Goal: Task Accomplishment & Management: Manage account settings

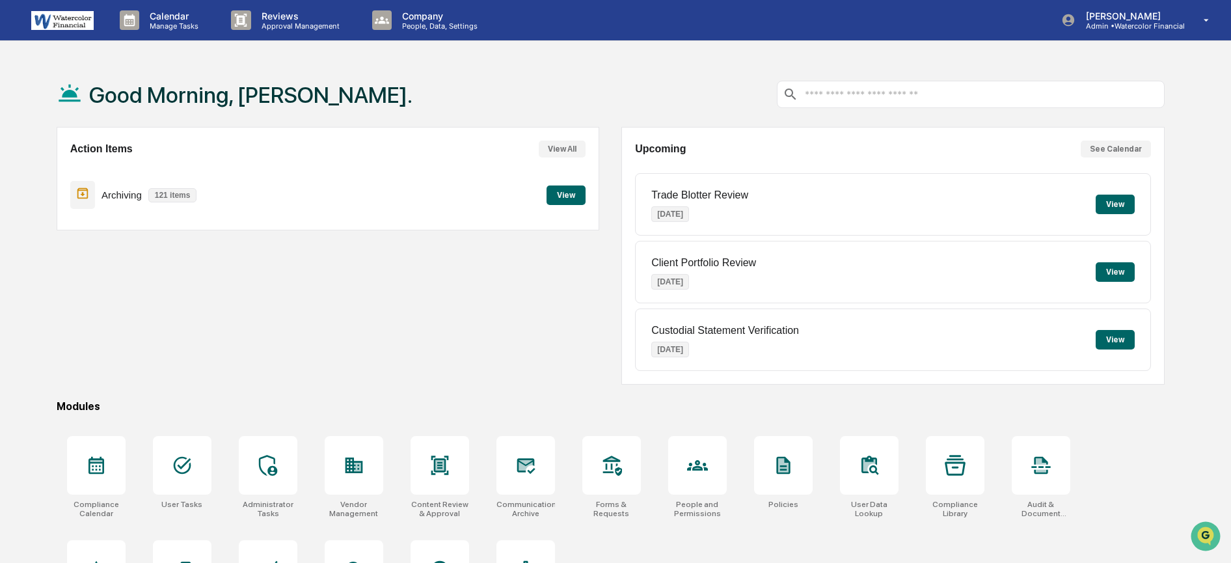
click at [554, 187] on button "View" at bounding box center [566, 195] width 39 height 20
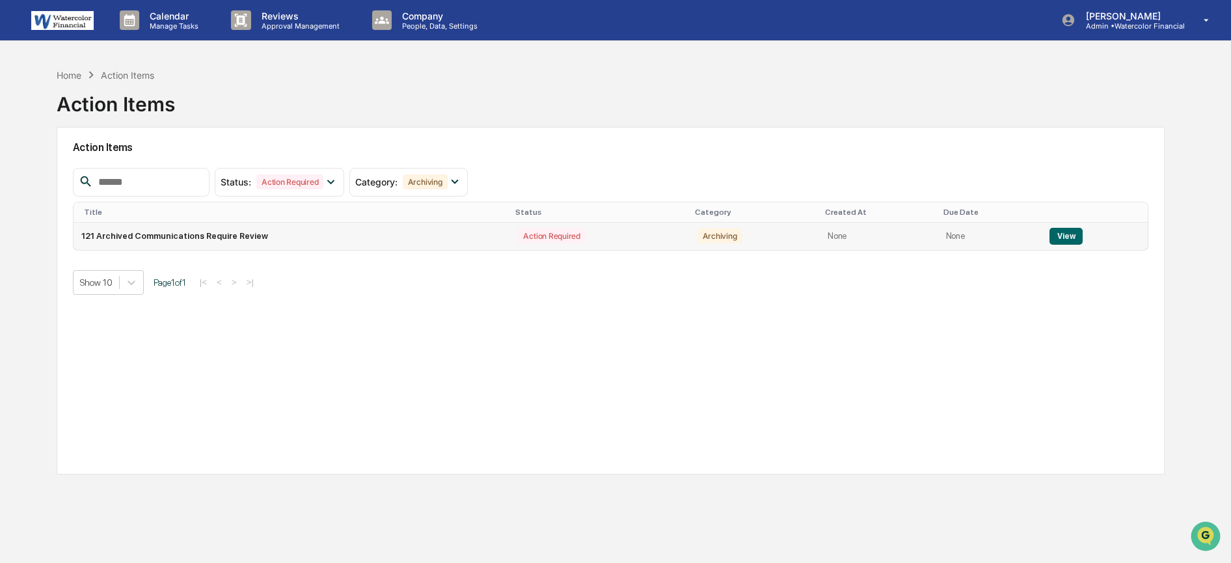
click at [1064, 233] on button "View" at bounding box center [1066, 236] width 33 height 17
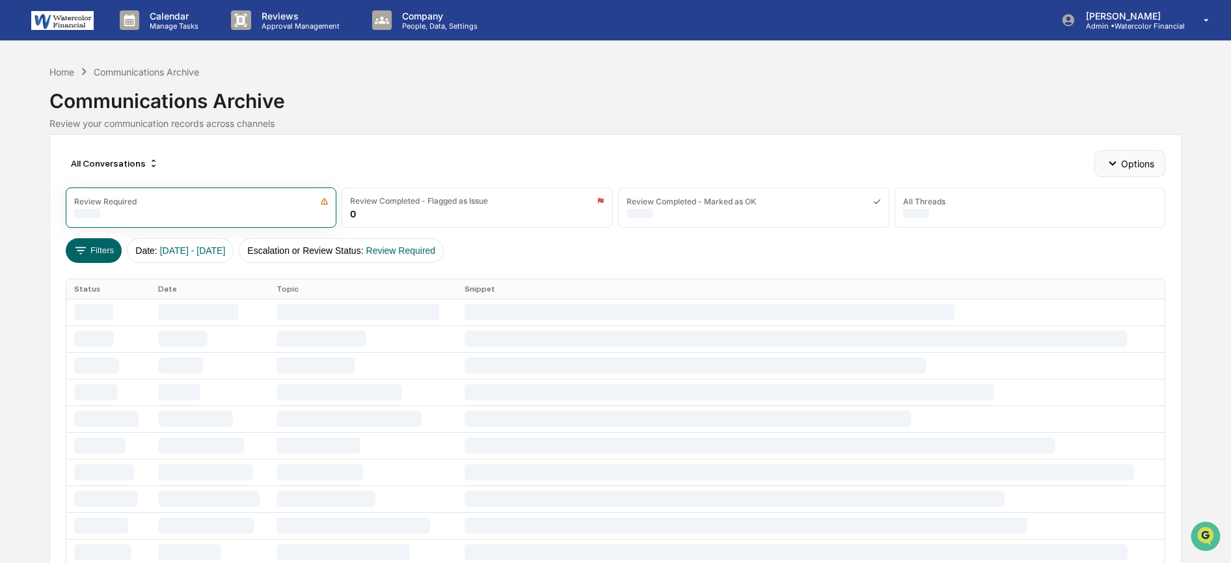
click at [1143, 163] on button "Options" at bounding box center [1129, 163] width 71 height 26
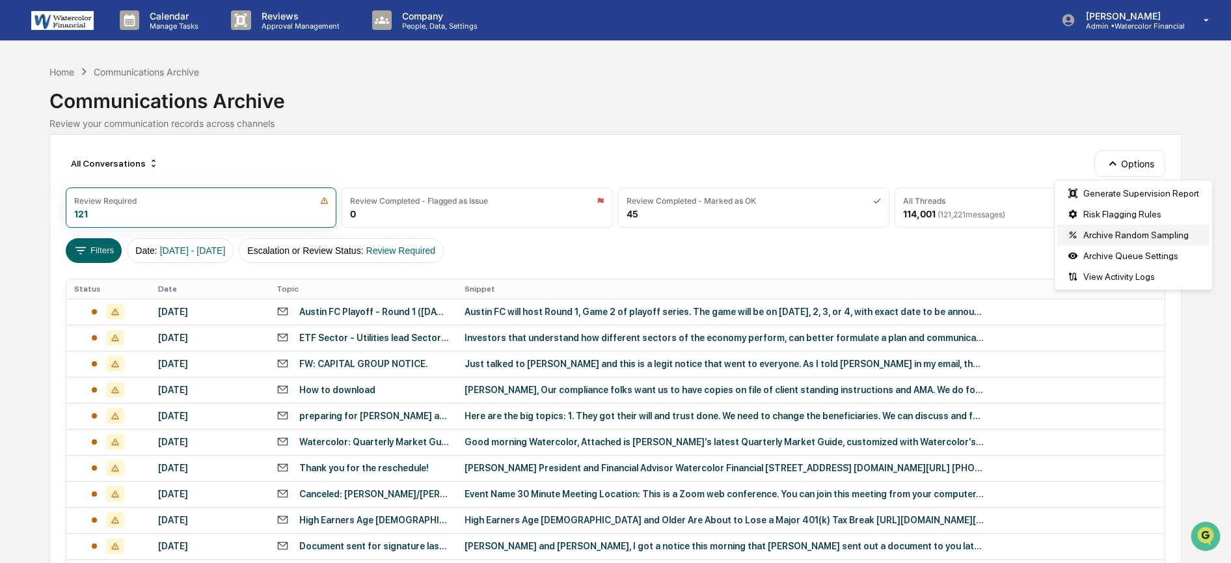
click at [1101, 234] on div "Archive Random Sampling" at bounding box center [1133, 234] width 152 height 21
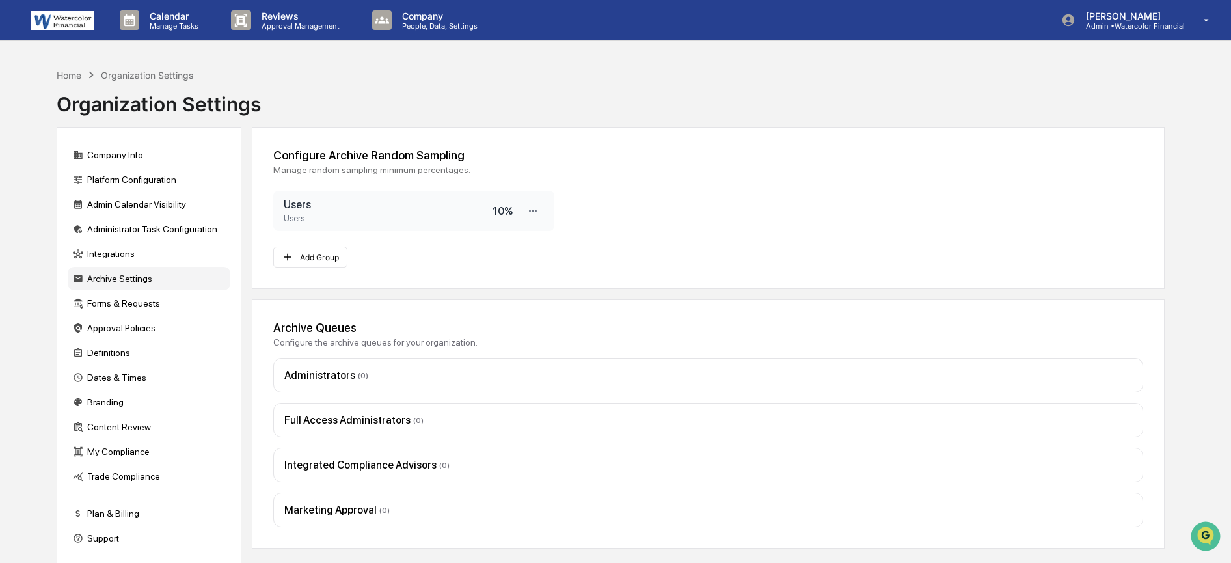
click at [498, 208] on div "10 %" at bounding box center [503, 211] width 20 height 12
drag, startPoint x: 493, startPoint y: 213, endPoint x: 501, endPoint y: 213, distance: 8.5
click at [501, 212] on div "Users Users 10 %" at bounding box center [413, 211] width 281 height 40
click at [501, 213] on div "10 %" at bounding box center [503, 211] width 20 height 12
click at [507, 211] on div "10 %" at bounding box center [503, 211] width 20 height 12
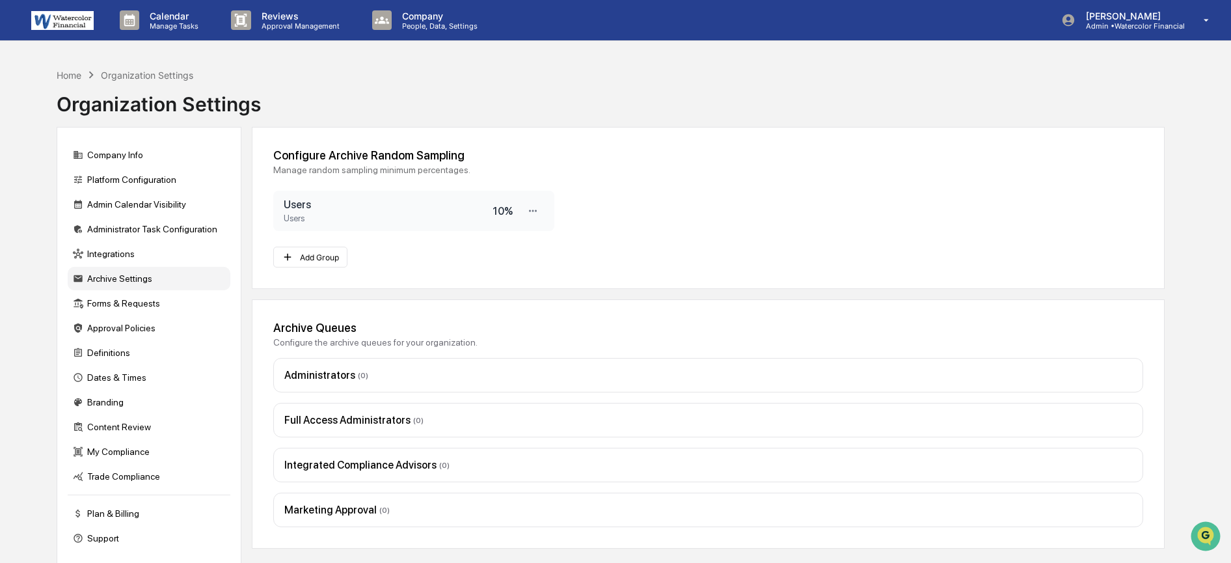
click at [496, 214] on div "10 %" at bounding box center [503, 211] width 20 height 12
click at [502, 210] on div "10 %" at bounding box center [503, 211] width 20 height 12
click at [534, 212] on icon at bounding box center [533, 211] width 12 height 12
click at [480, 230] on div "Edit" at bounding box center [492, 232] width 104 height 23
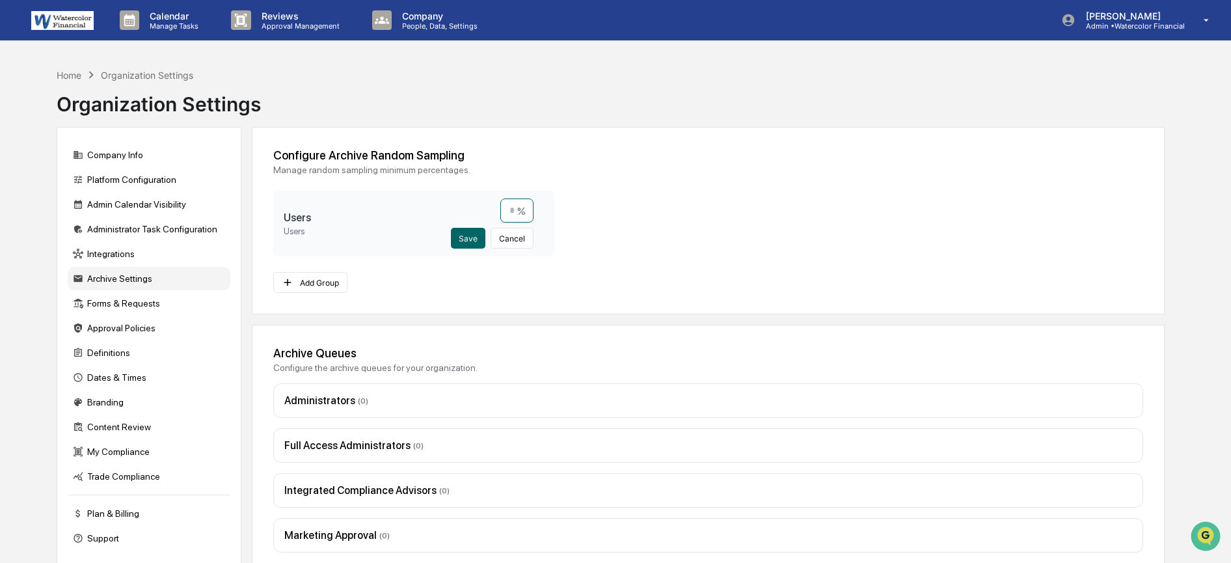
drag, startPoint x: 513, startPoint y: 213, endPoint x: 493, endPoint y: 213, distance: 20.2
click at [493, 213] on div "** % Save Cancel" at bounding box center [492, 223] width 83 height 50
type input "*"
click at [467, 236] on button "Save" at bounding box center [468, 238] width 34 height 21
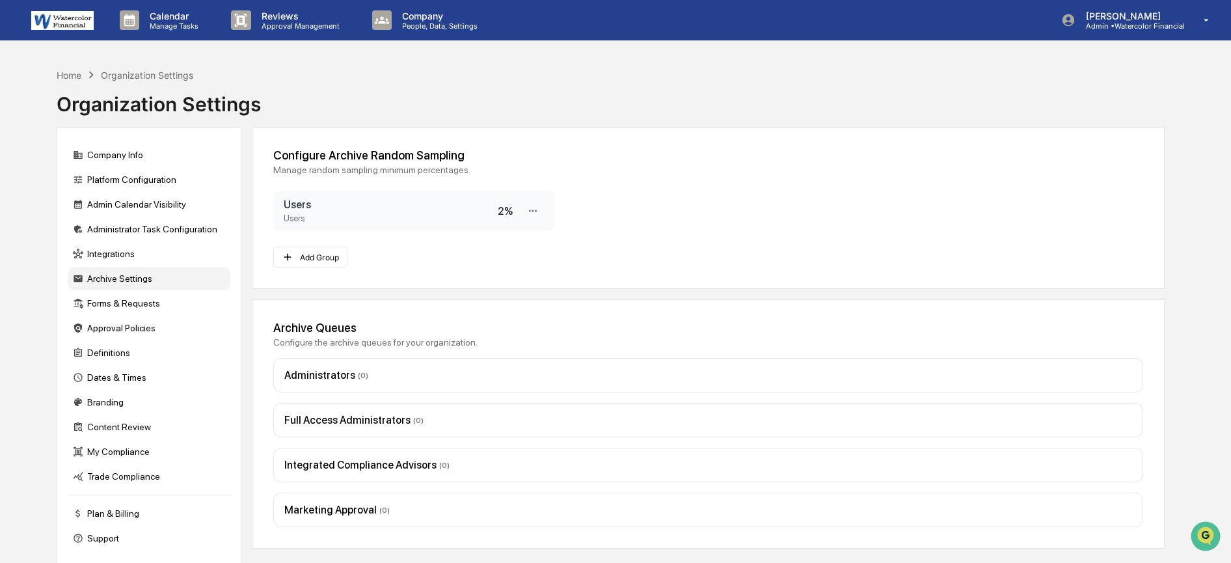
click at [52, 21] on img at bounding box center [62, 20] width 62 height 19
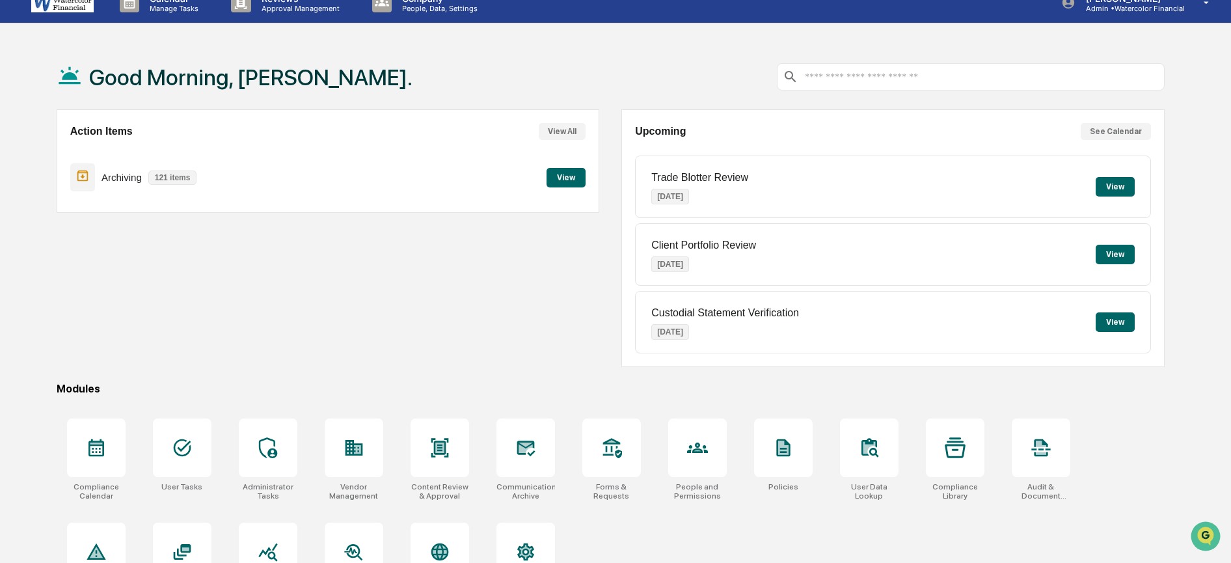
scroll to position [80, 0]
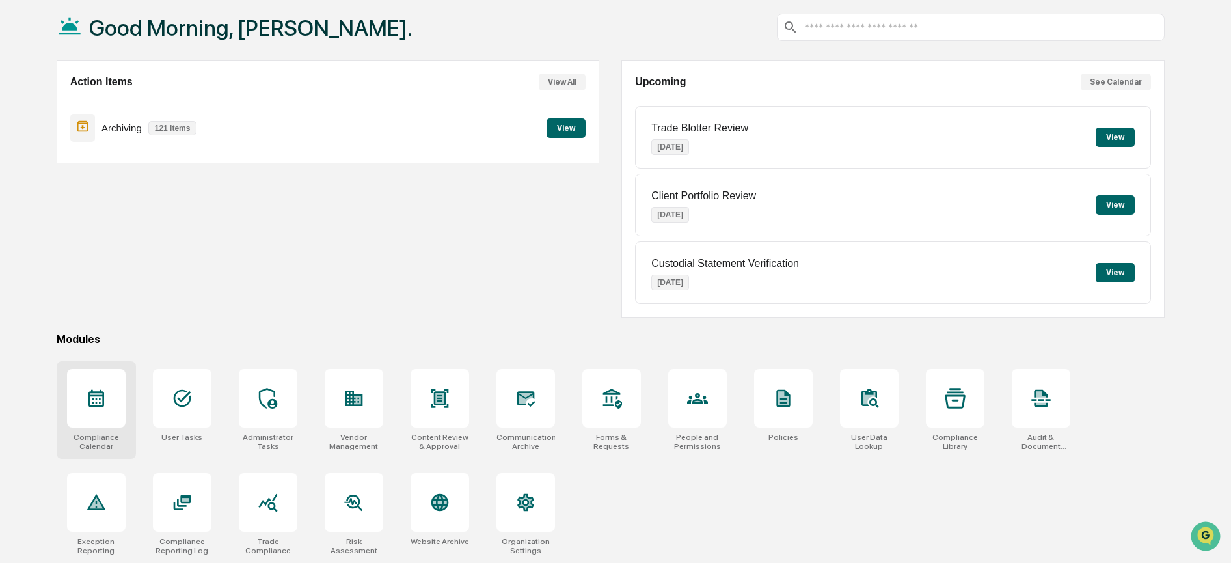
click at [91, 388] on icon at bounding box center [96, 398] width 21 height 21
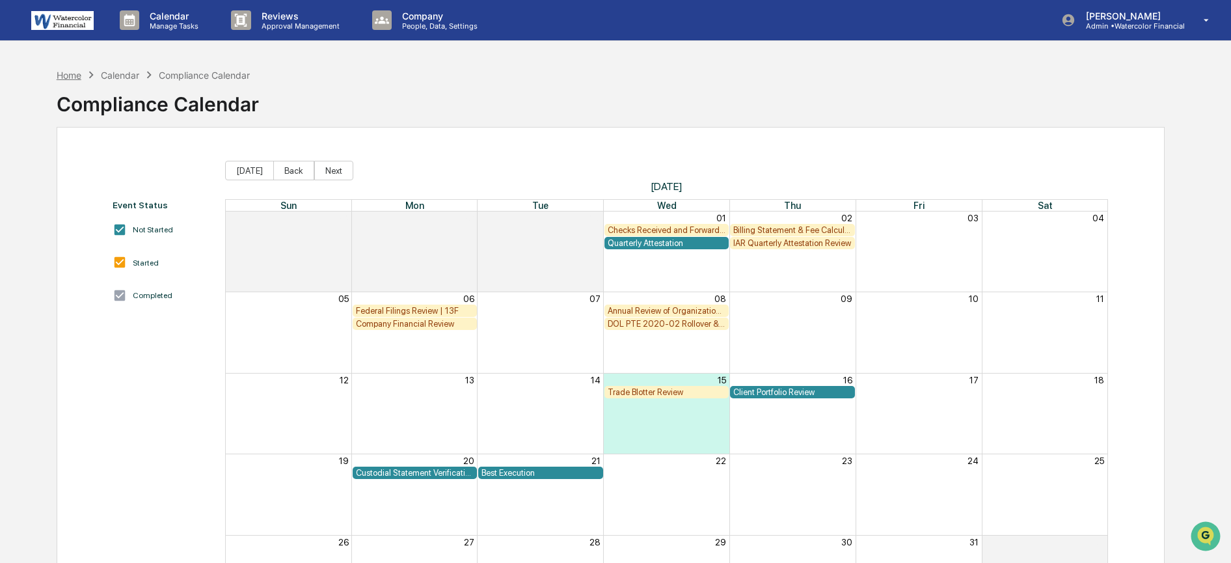
click at [65, 73] on div "Home" at bounding box center [69, 75] width 25 height 11
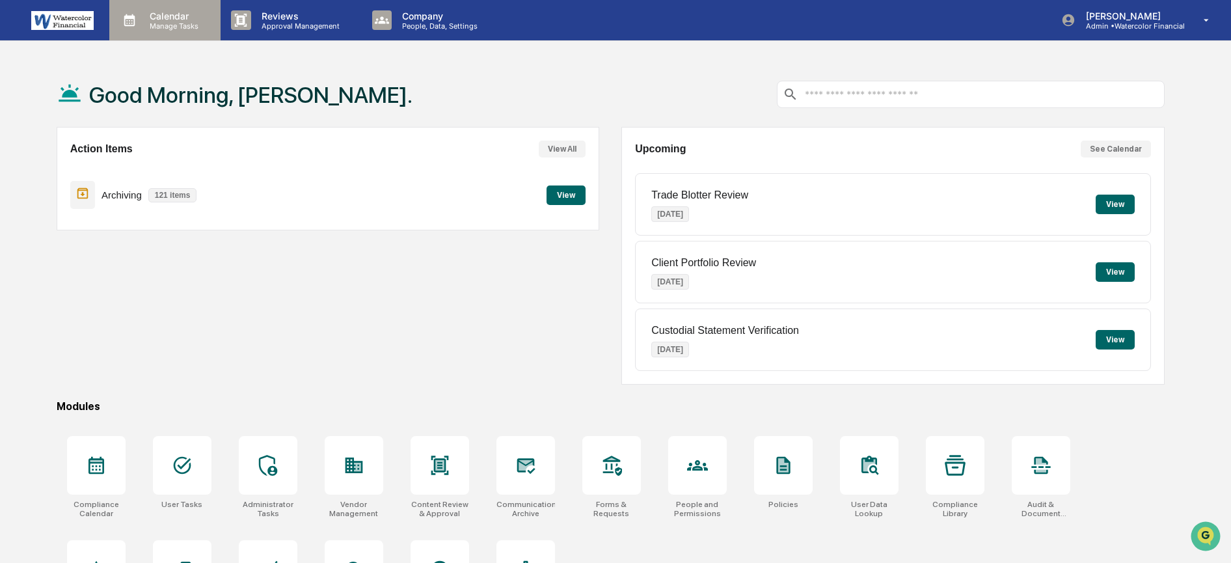
click at [170, 17] on p "Calendar" at bounding box center [172, 15] width 66 height 11
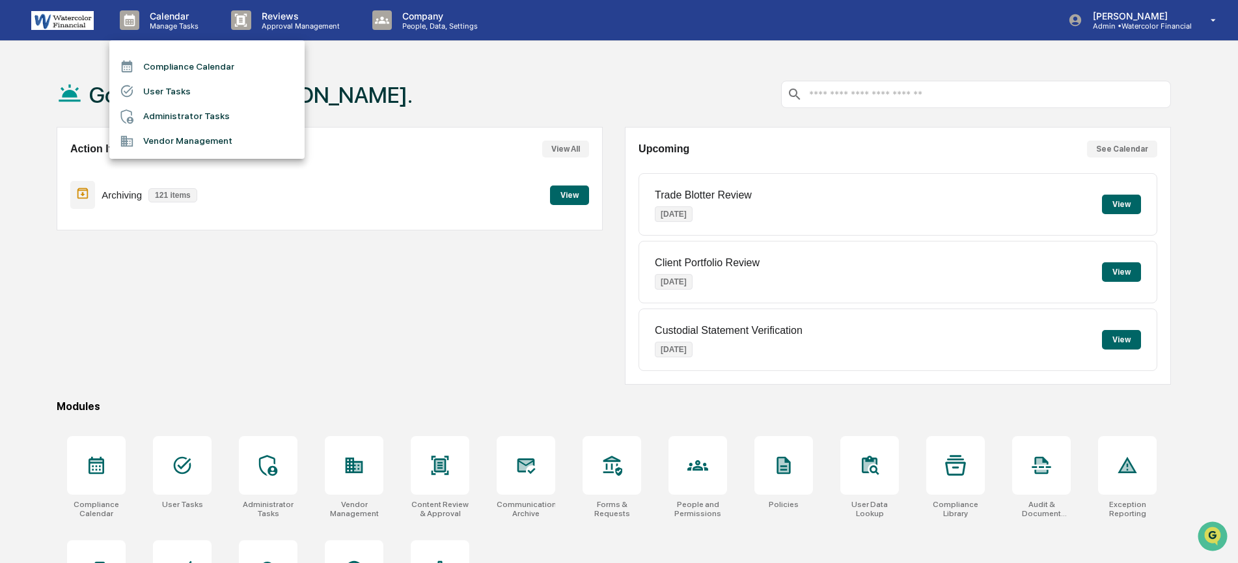
click at [163, 112] on li "Administrator Tasks" at bounding box center [206, 116] width 195 height 25
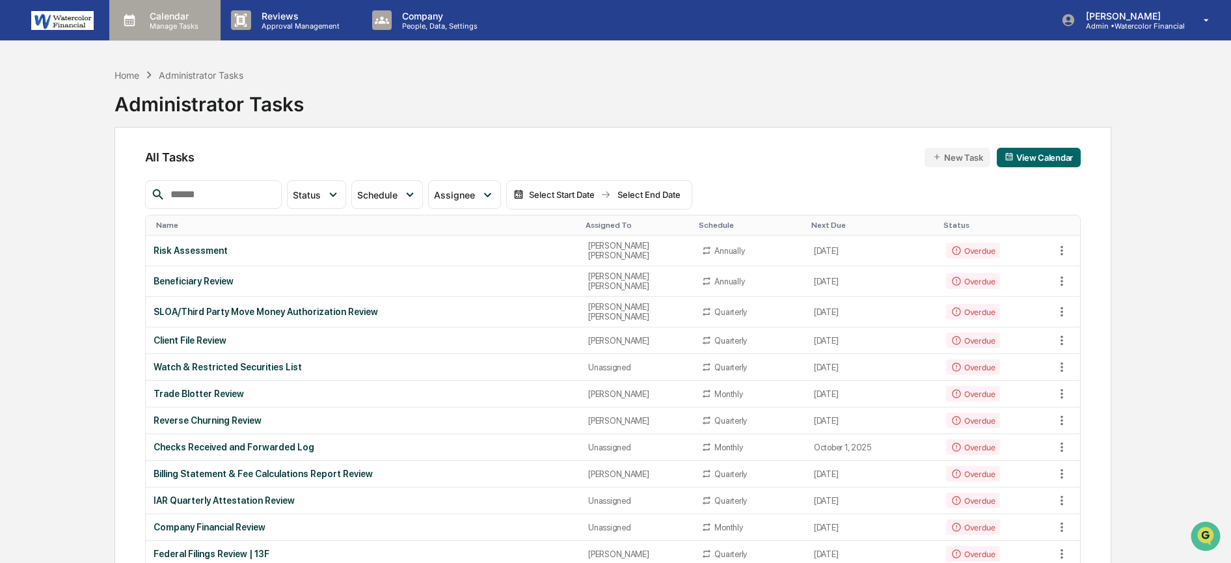
click at [177, 22] on p "Manage Tasks" at bounding box center [172, 25] width 66 height 9
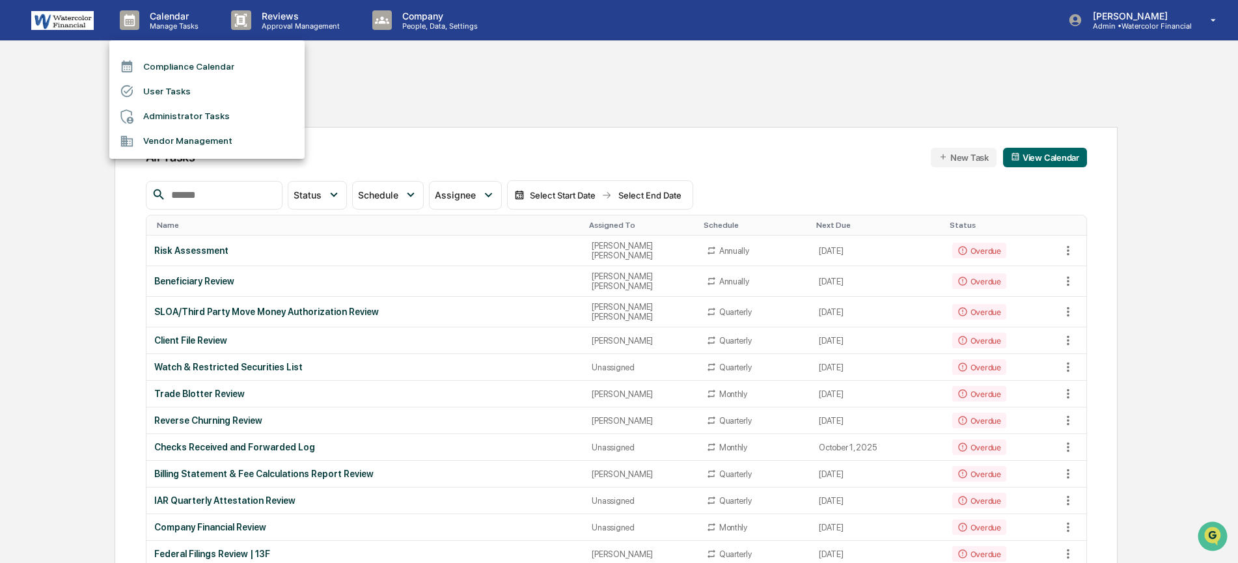
click at [47, 20] on div at bounding box center [619, 281] width 1238 height 563
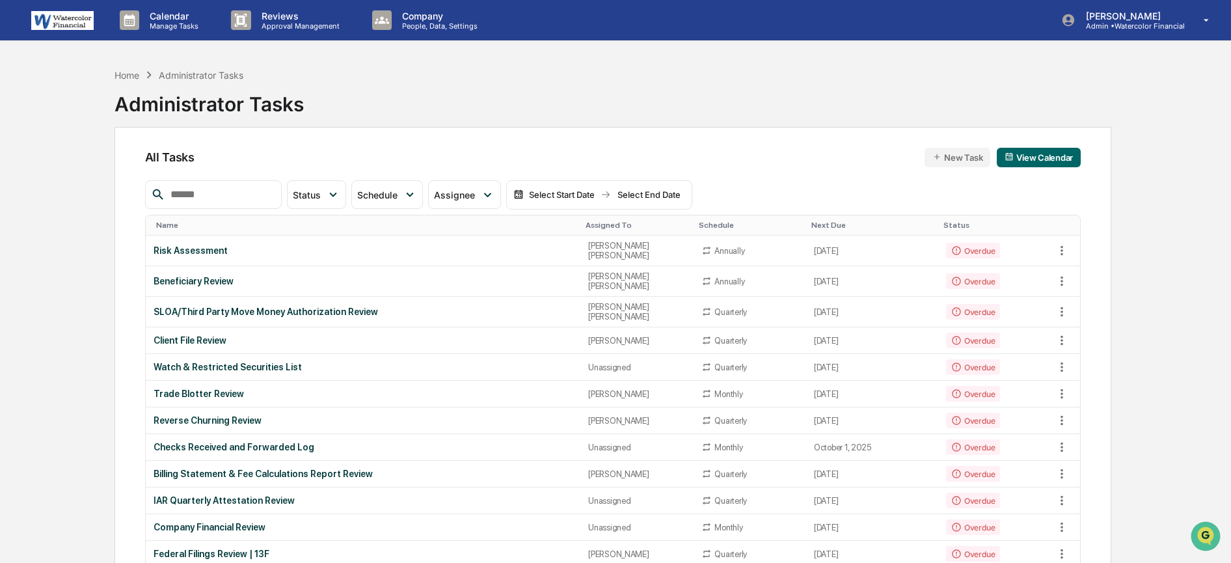
click at [59, 23] on img at bounding box center [62, 20] width 62 height 19
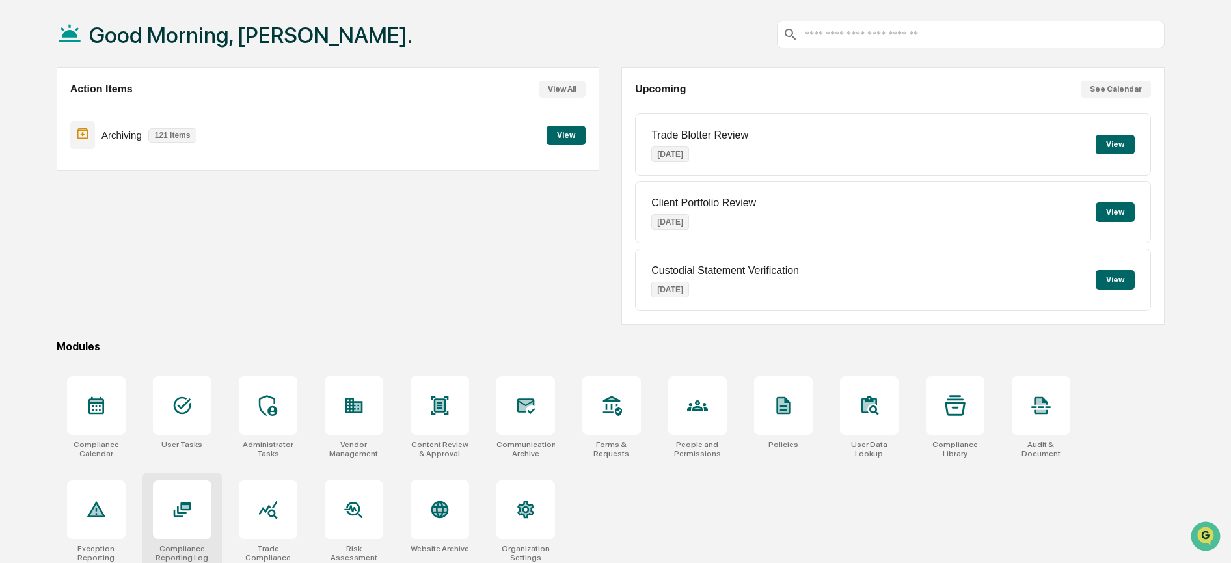
scroll to position [80, 0]
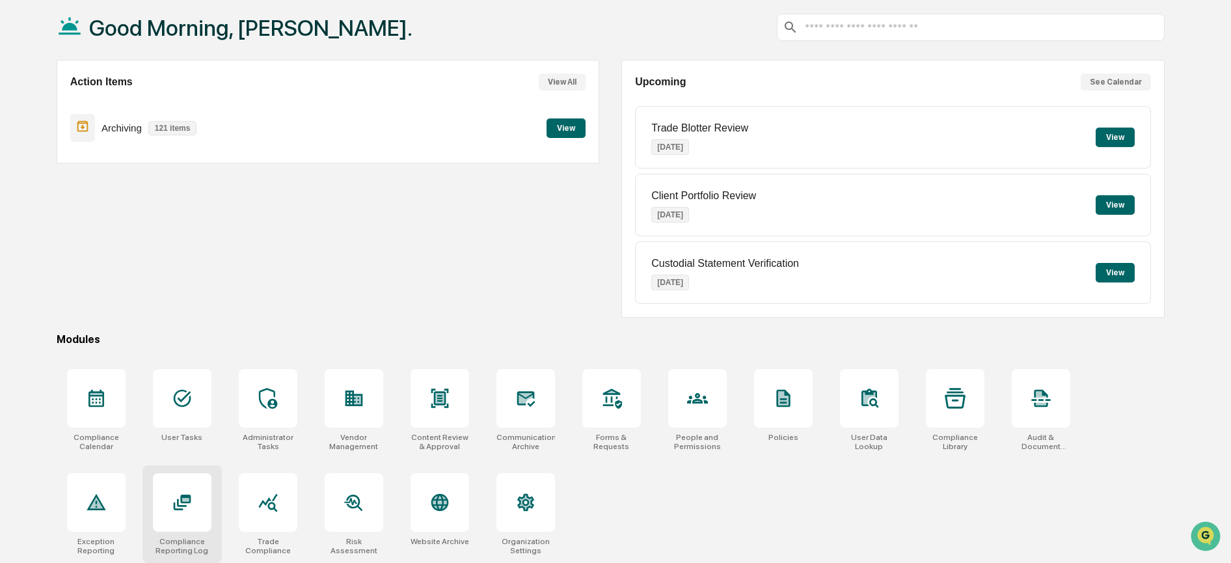
click at [178, 498] on icon at bounding box center [182, 502] width 21 height 21
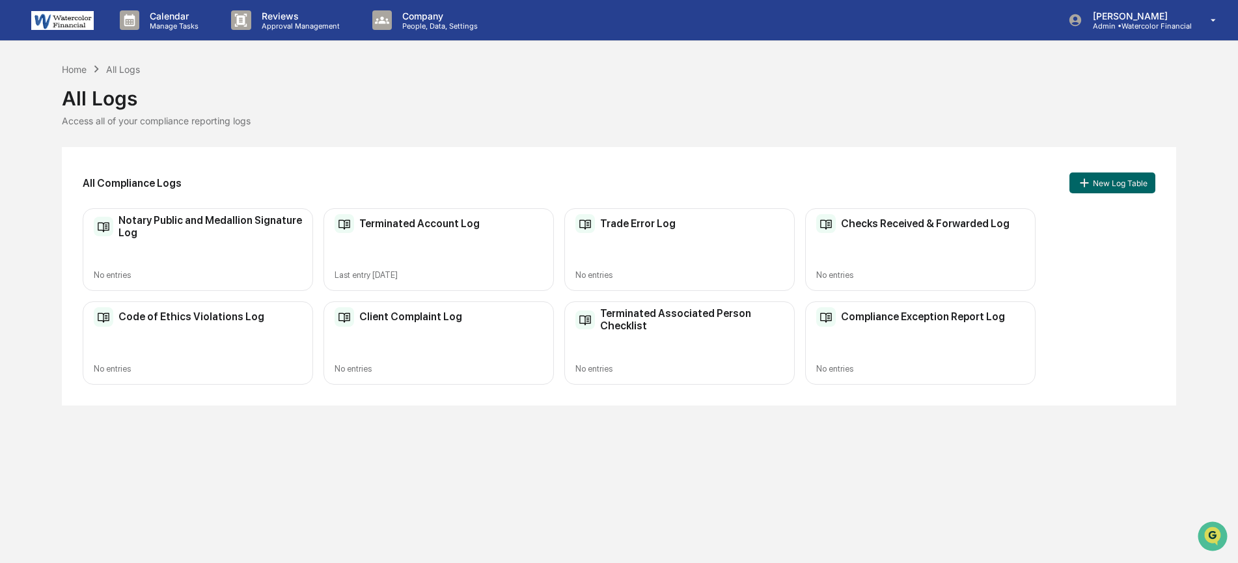
click at [427, 226] on h2 "Terminated Account Log" at bounding box center [419, 223] width 120 height 12
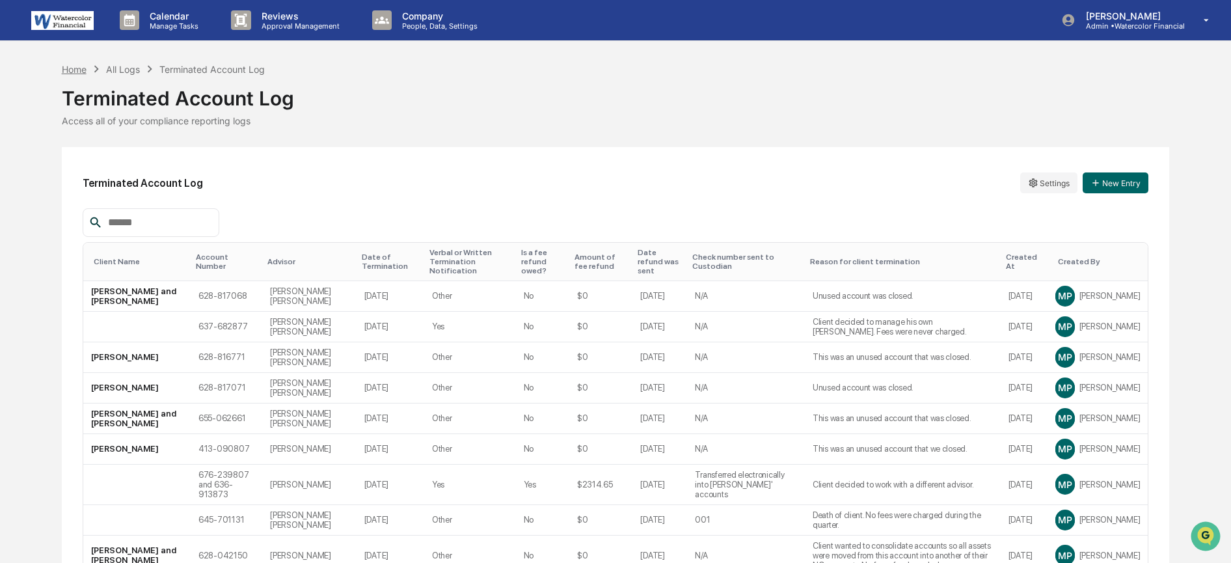
click at [79, 68] on div "Home" at bounding box center [74, 69] width 25 height 11
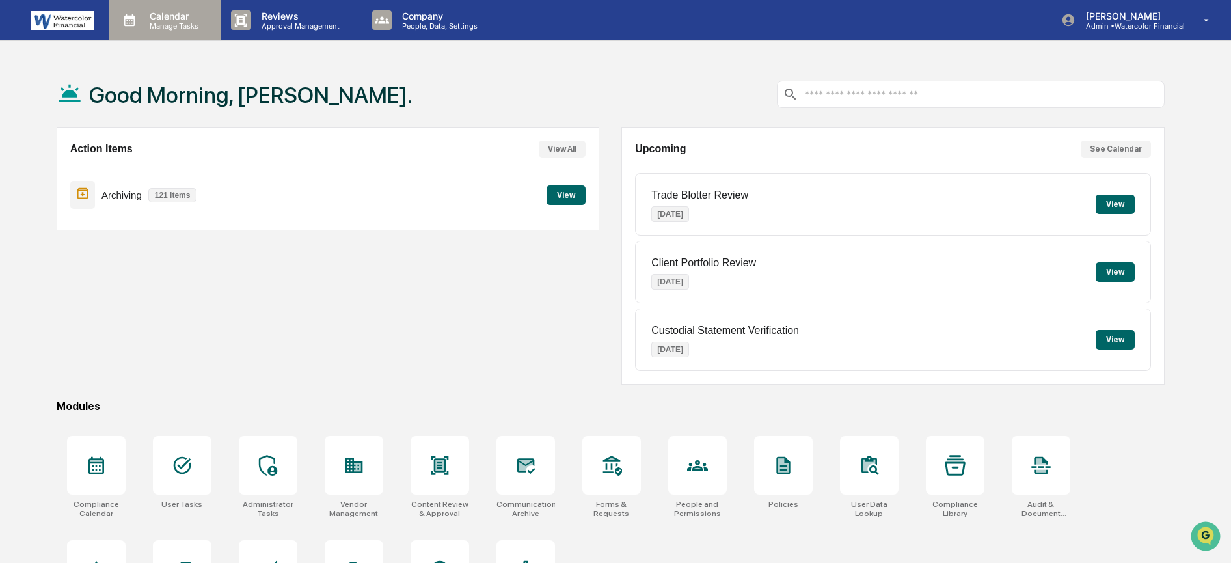
click at [157, 16] on p "Calendar" at bounding box center [172, 15] width 66 height 11
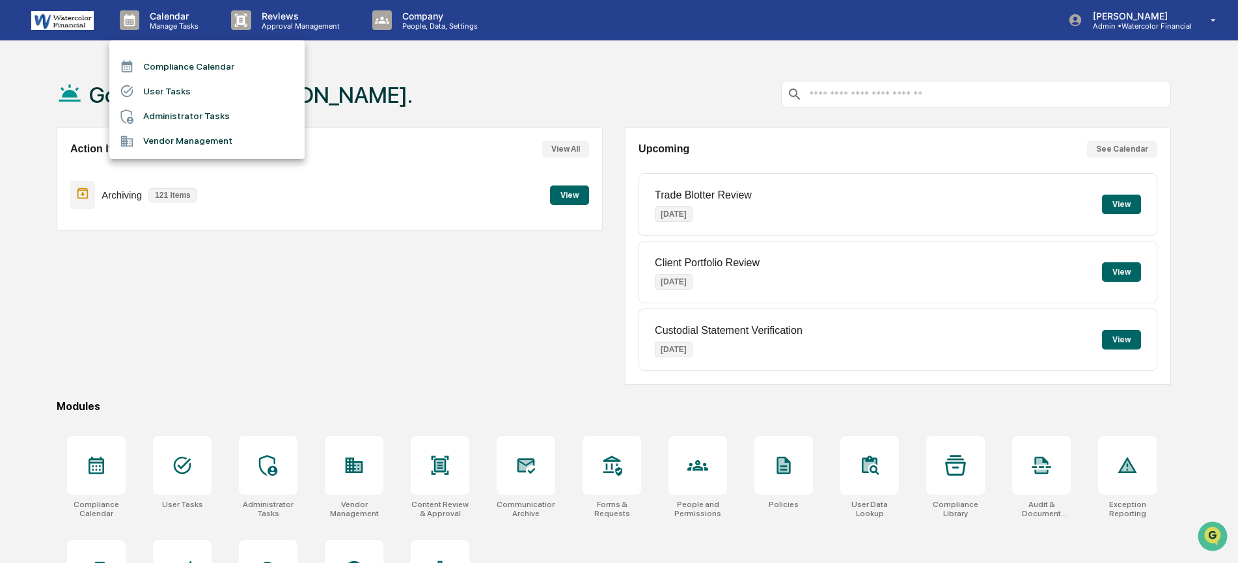
click at [1141, 19] on div at bounding box center [619, 281] width 1238 height 563
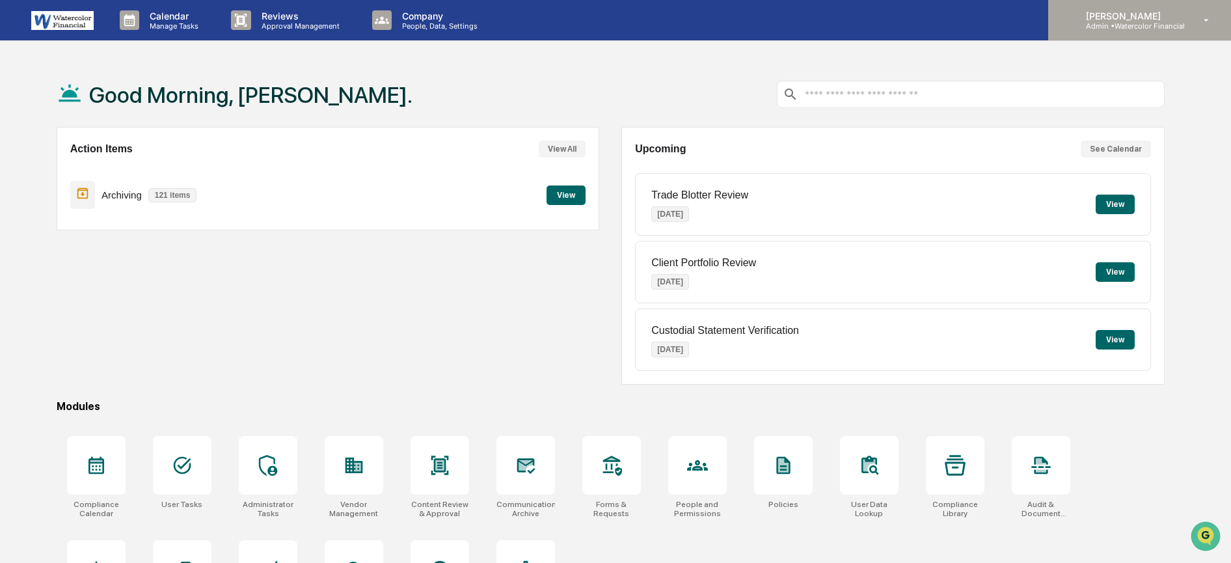
click at [1122, 21] on p "Admin • Watercolor Financial" at bounding box center [1130, 25] width 109 height 9
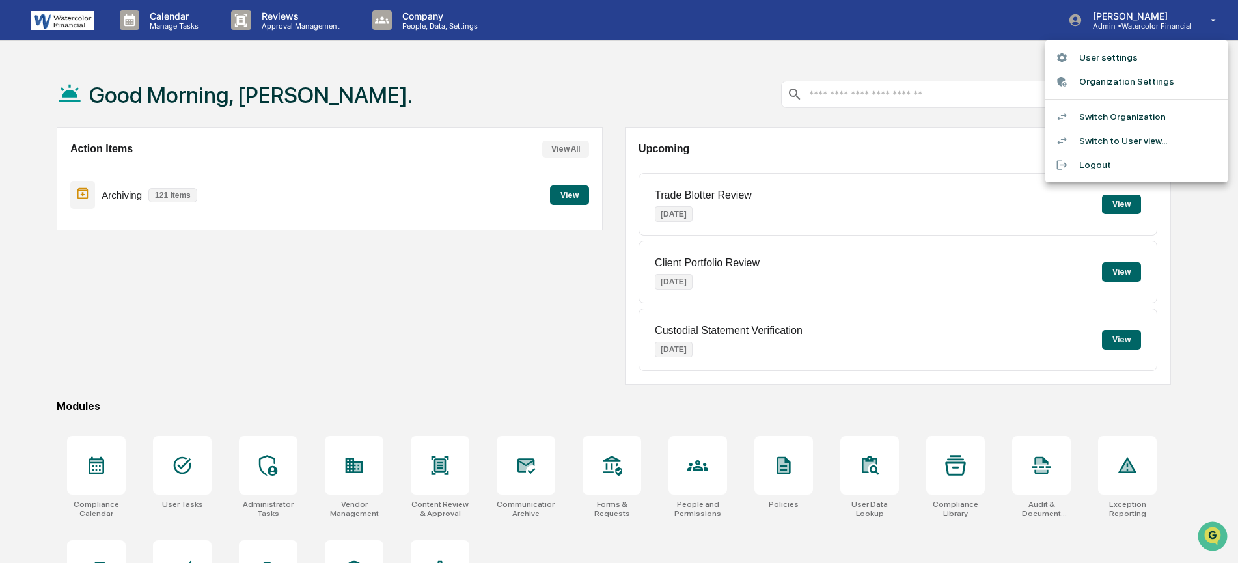
click at [1105, 118] on li "Switch Organization" at bounding box center [1136, 117] width 182 height 24
